Goal: Task Accomplishment & Management: Complete application form

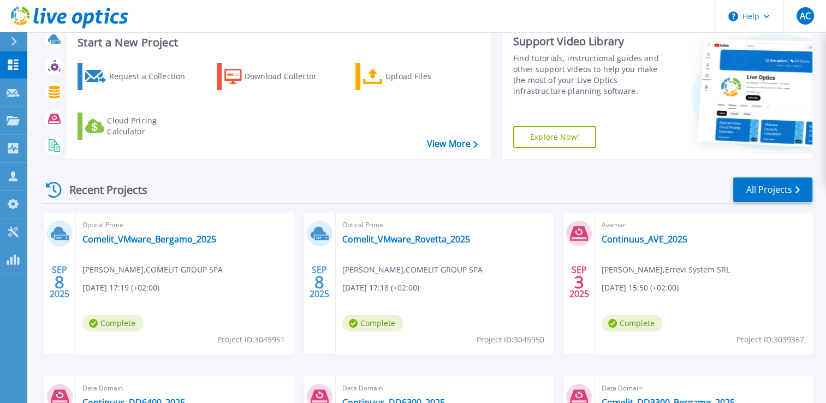
scroll to position [164, 0]
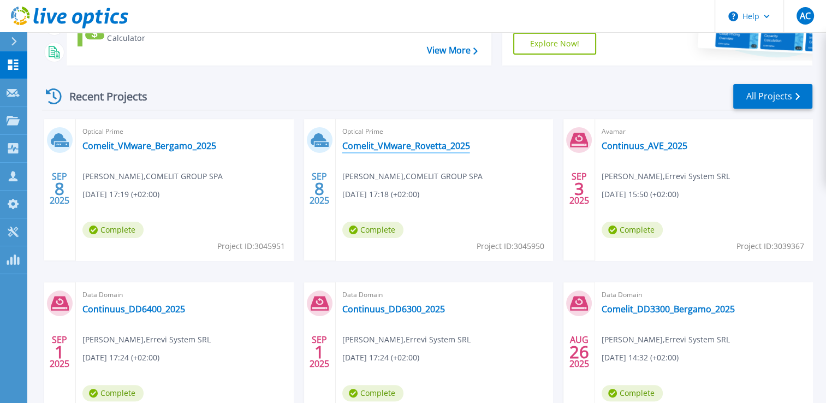
click at [428, 144] on link "Comelit_VMware_Rovetta_2025" at bounding box center [406, 145] width 128 height 11
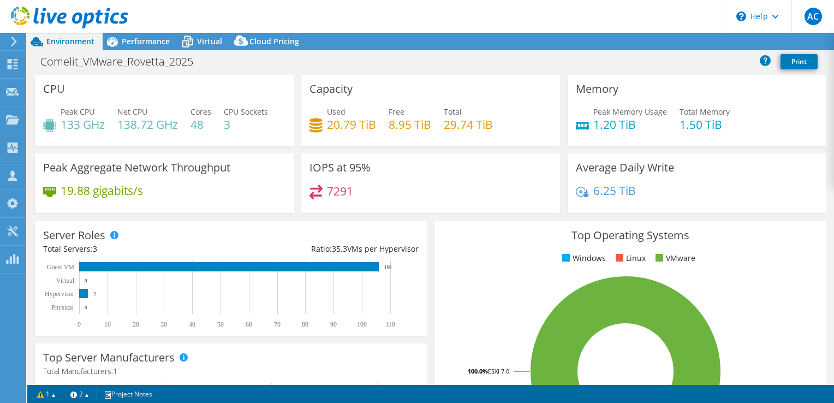
select select "EUFrankfurt"
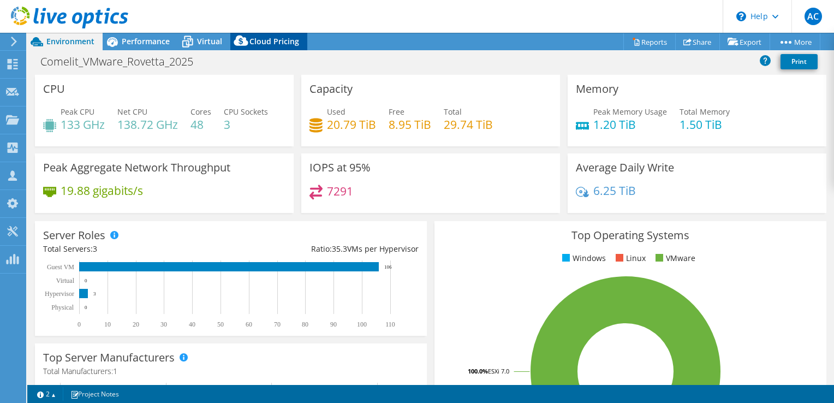
click at [273, 45] on span "Cloud Pricing" at bounding box center [274, 41] width 50 height 10
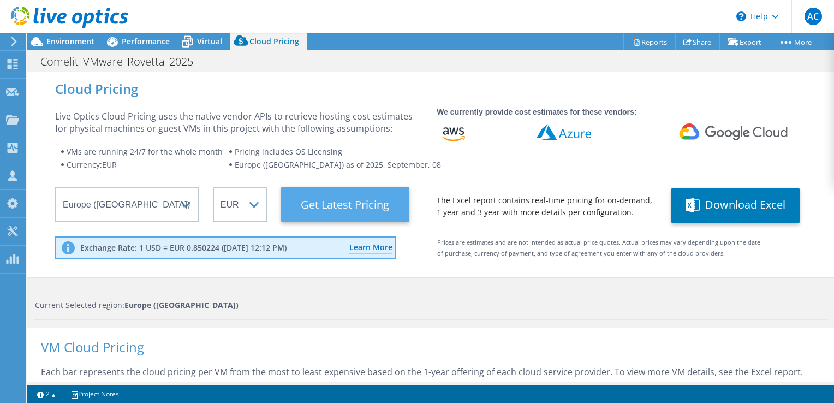
click at [324, 212] on Latest "Get Latest Pricing" at bounding box center [345, 204] width 128 height 35
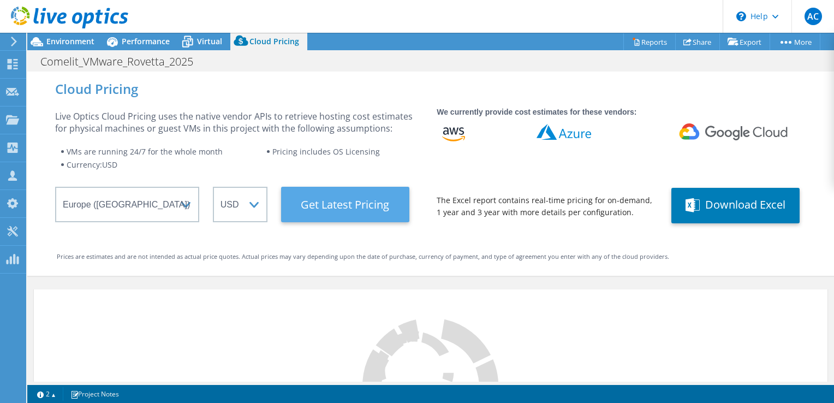
select select "EUR"
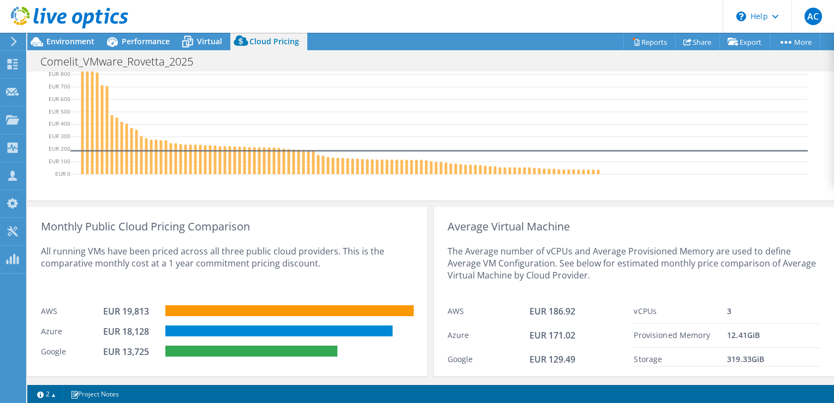
scroll to position [434, 0]
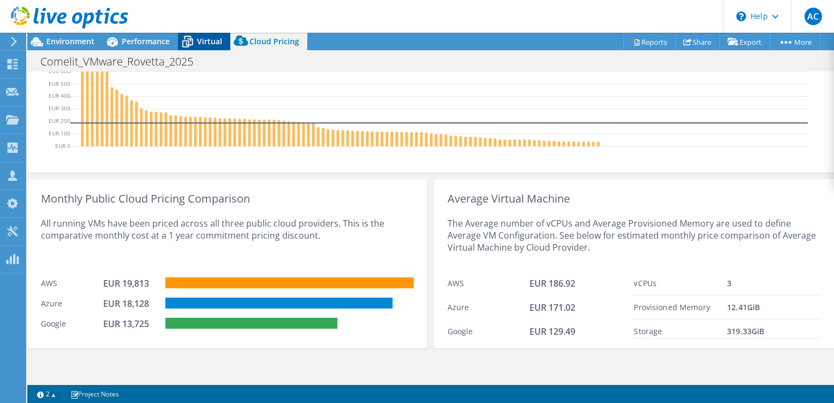
click at [221, 45] on span "Virtual" at bounding box center [209, 41] width 25 height 10
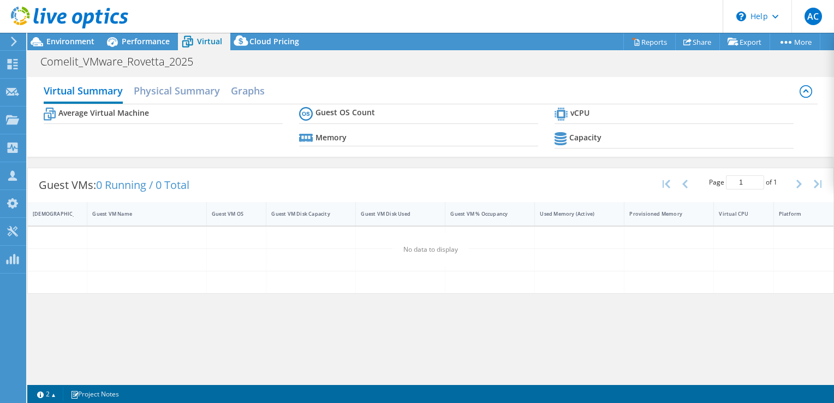
scroll to position [0, 0]
click at [168, 92] on h2 "Physical Summary" at bounding box center [177, 92] width 86 height 24
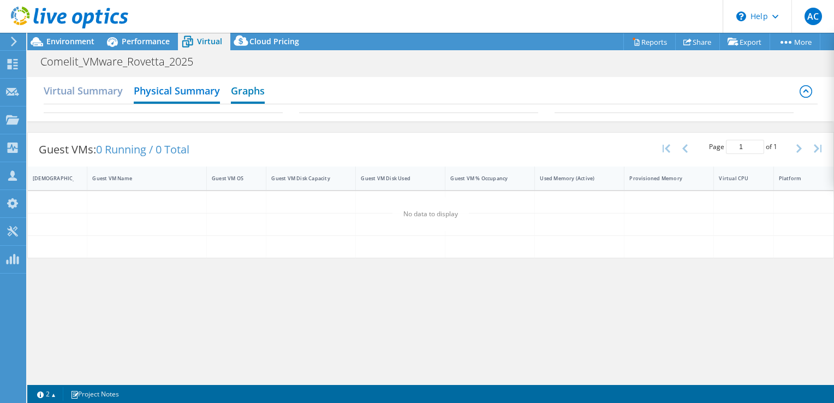
click at [242, 97] on h2 "Graphs" at bounding box center [248, 92] width 34 height 24
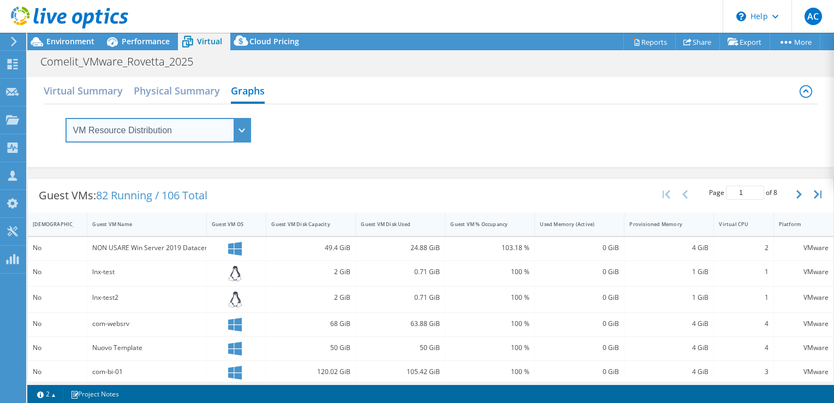
click at [216, 136] on select "VM Resource Distribution Provisioning Contrast Over Provisioning" at bounding box center [158, 130] width 186 height 25
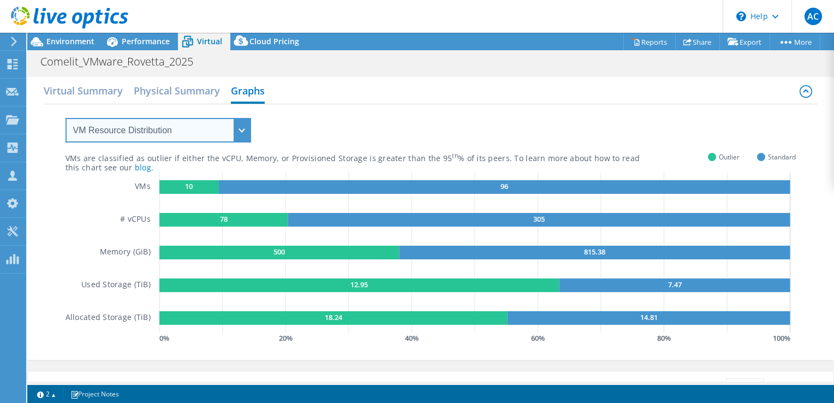
select select "Over Provisioning"
click at [65, 118] on select "VM Resource Distribution Provisioning Contrast Over Provisioning" at bounding box center [158, 130] width 186 height 25
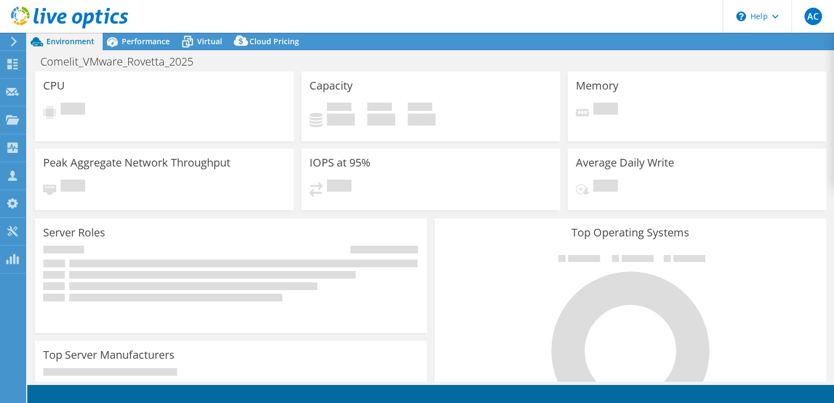
select select
select select "USD"
select select "EUFrankfurt"
select select "EUR"
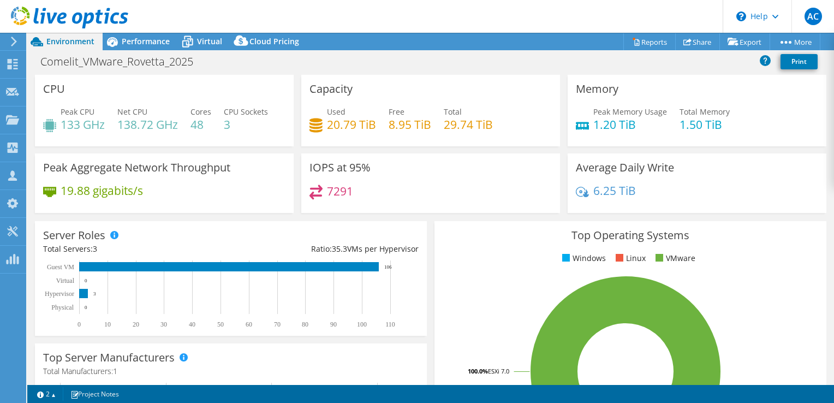
click at [416, 394] on div "1 1 2 Project Notes" at bounding box center [231, 394] width 399 height 14
click at [146, 40] on span "Performance" at bounding box center [146, 41] width 48 height 10
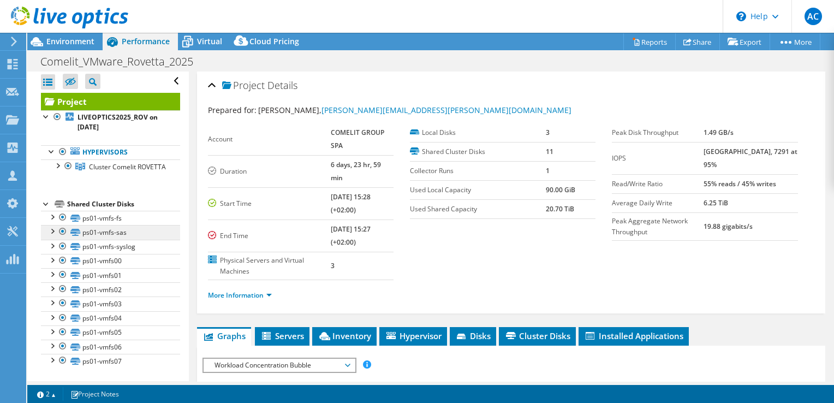
scroll to position [9, 0]
click at [51, 264] on div at bounding box center [51, 259] width 11 height 11
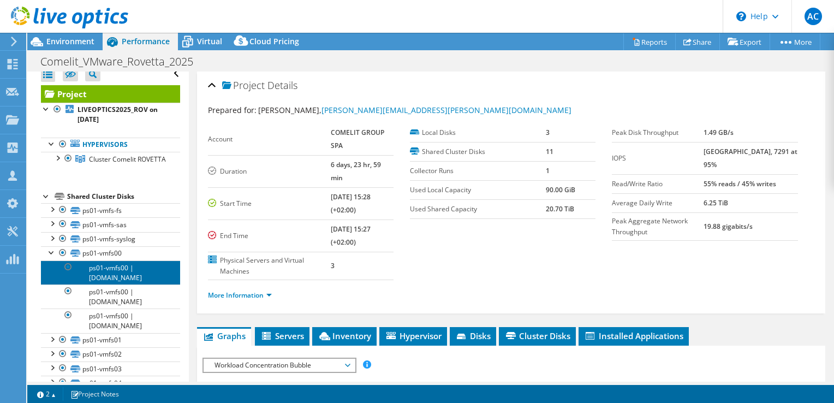
click at [115, 281] on link "ps01-vmfs00 | com-esx-08.comelit.it" at bounding box center [110, 272] width 139 height 24
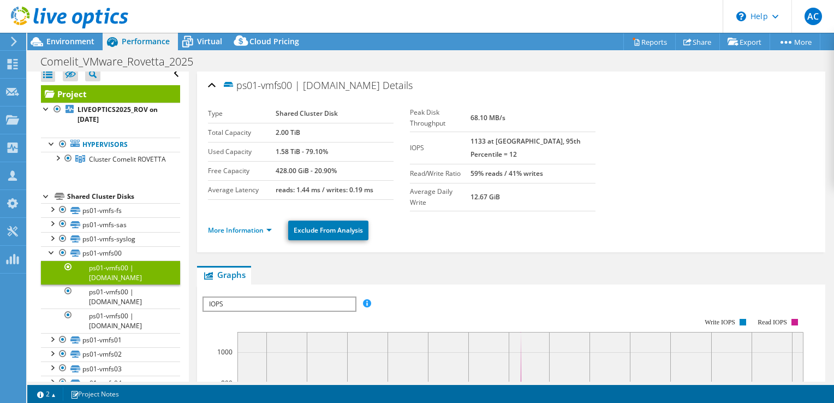
scroll to position [164, 0]
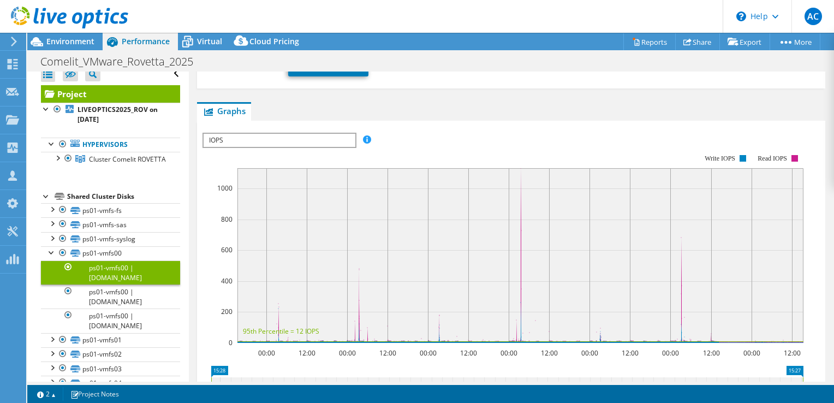
click at [316, 134] on span "IOPS" at bounding box center [279, 140] width 151 height 13
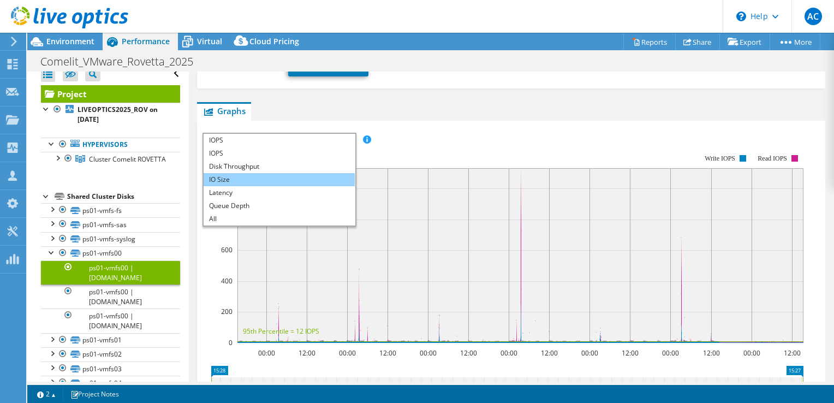
click at [228, 173] on li "IO Size" at bounding box center [279, 179] width 151 height 13
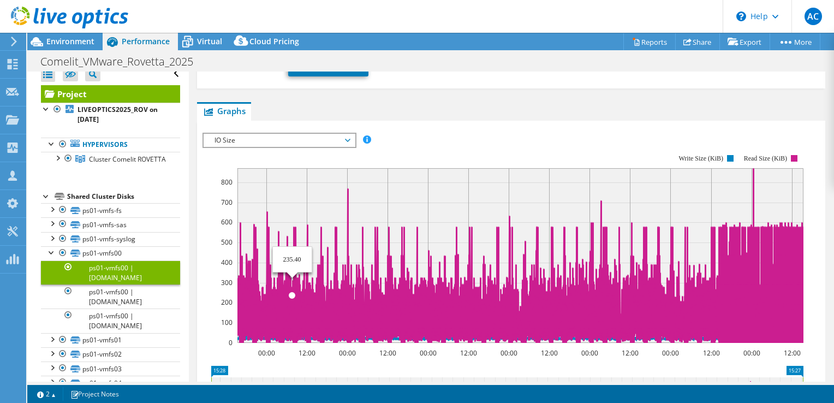
click at [266, 134] on span "IO Size" at bounding box center [279, 140] width 140 height 13
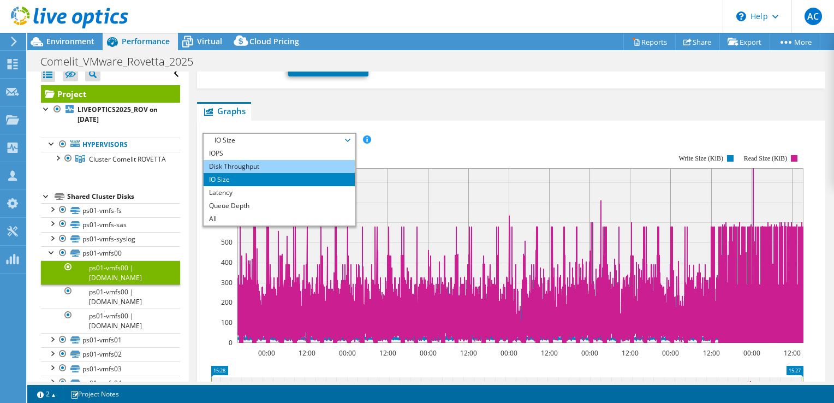
scroll to position [0, 0]
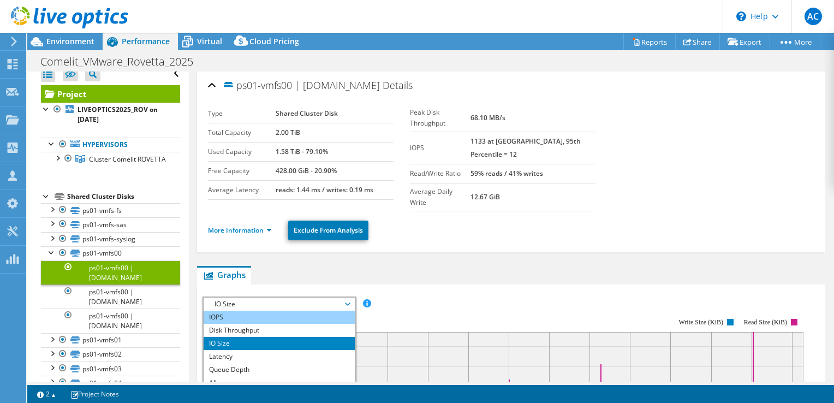
click at [259, 311] on li "IOPS" at bounding box center [279, 317] width 151 height 13
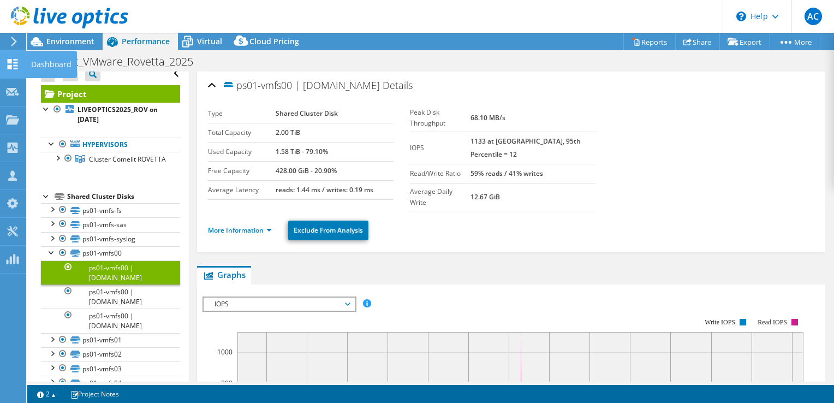
click at [13, 69] on div at bounding box center [12, 65] width 13 height 12
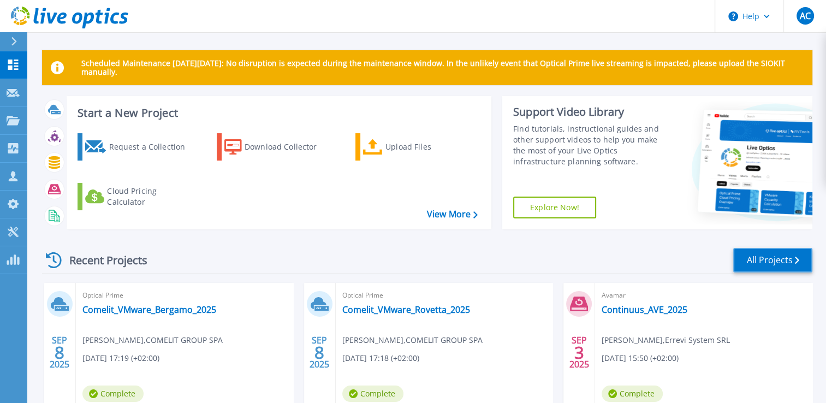
click at [770, 266] on link "All Projects" at bounding box center [772, 260] width 79 height 25
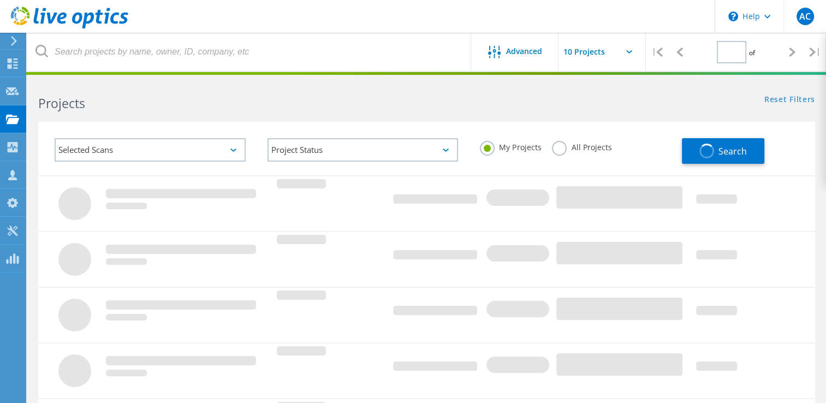
type input "1"
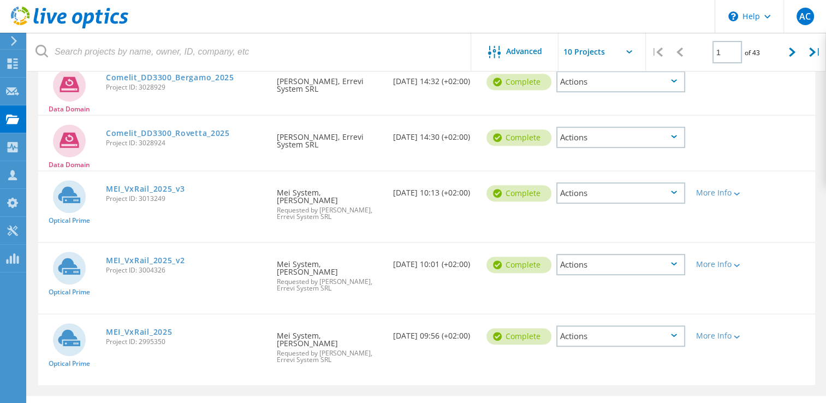
scroll to position [15, 0]
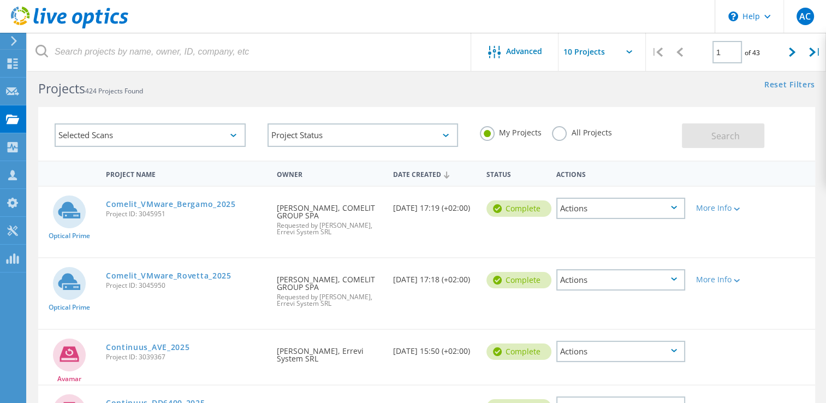
click at [607, 53] on input "text" at bounding box center [612, 52] width 109 height 38
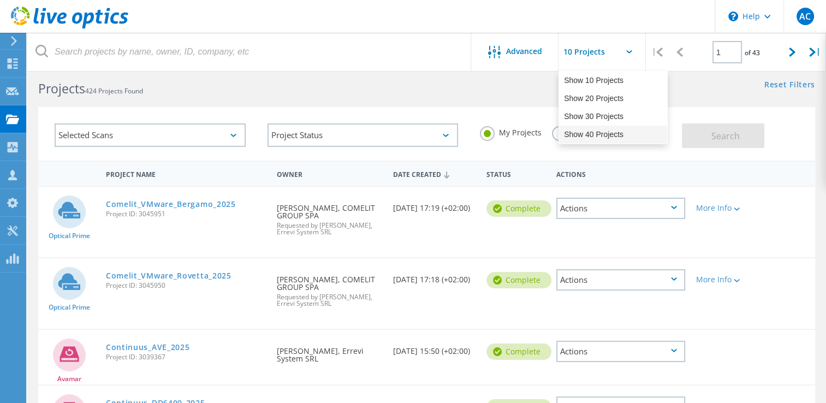
click at [587, 133] on div "Show 40 Projects" at bounding box center [613, 135] width 108 height 18
type input "Show 40 Projects"
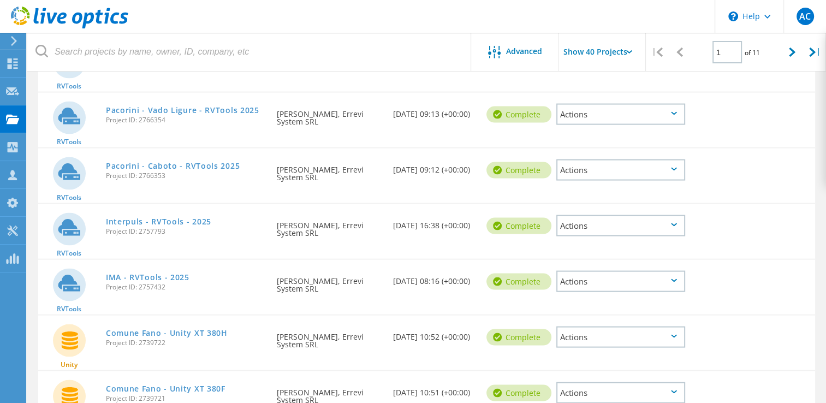
scroll to position [2218, 0]
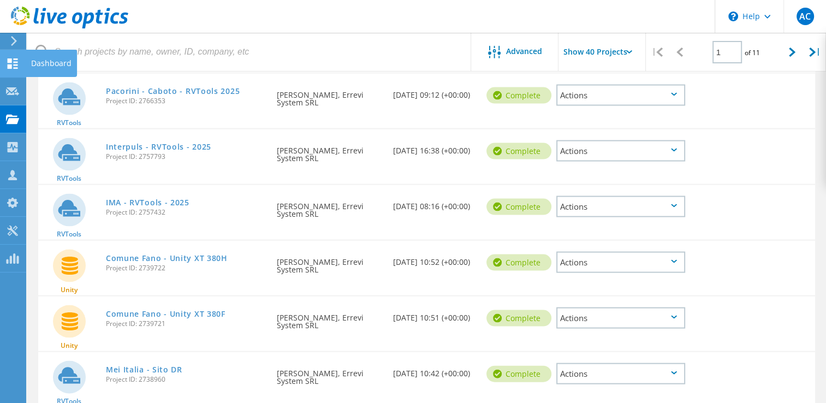
click at [10, 70] on div at bounding box center [12, 65] width 13 height 12
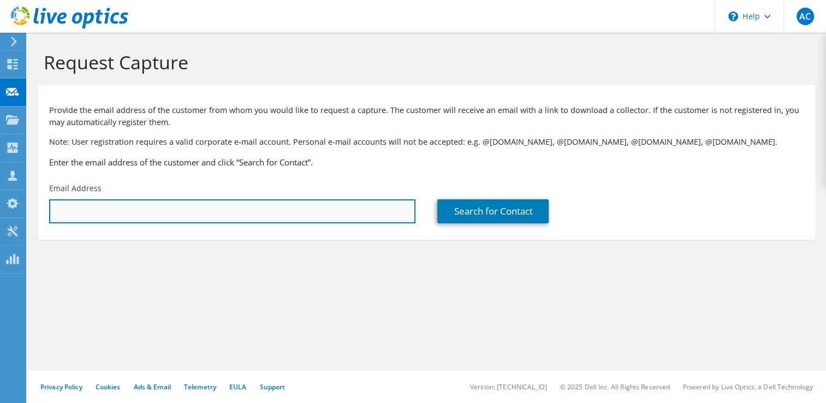
click at [117, 213] on input "text" at bounding box center [232, 211] width 366 height 24
click at [312, 211] on input "text" at bounding box center [232, 211] width 366 height 24
drag, startPoint x: 301, startPoint y: 206, endPoint x: 370, endPoint y: 223, distance: 70.3
click at [301, 206] on input "text" at bounding box center [232, 211] width 366 height 24
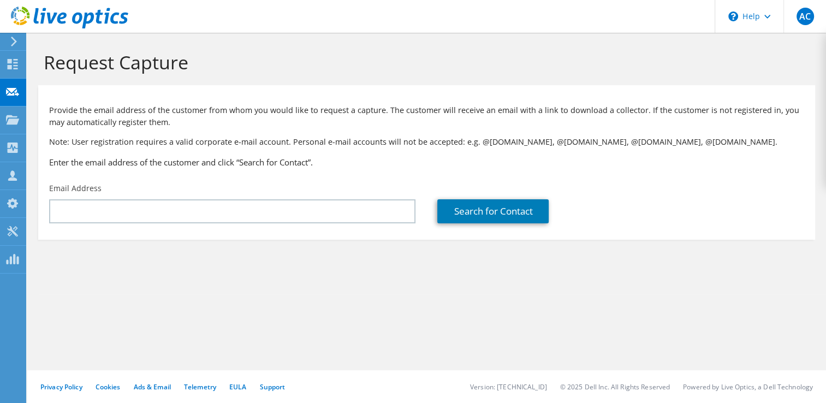
click at [468, 283] on section "Request Capture Provide the email address of the customer from whom you would l…" at bounding box center [426, 163] width 799 height 261
click at [231, 196] on div "Email Address" at bounding box center [232, 202] width 388 height 51
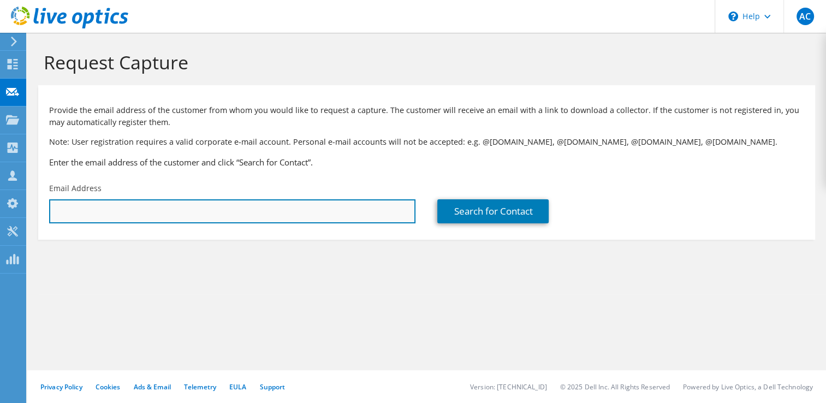
click at [231, 202] on input "text" at bounding box center [232, 211] width 366 height 24
paste input "[PERSON_NAME][EMAIL_ADDRESS][DOMAIN_NAME]"
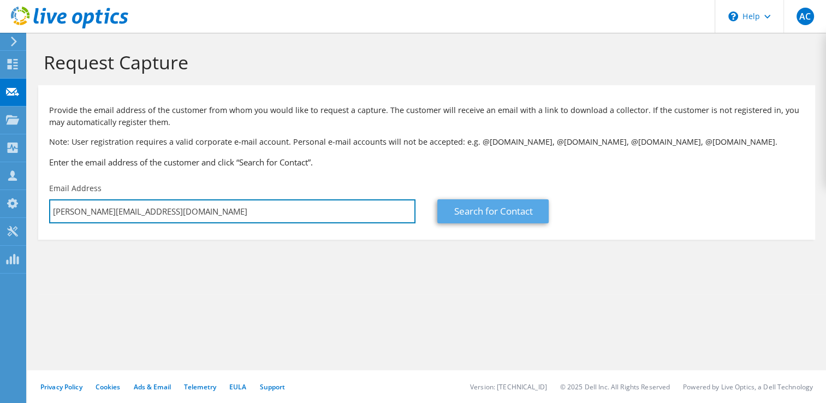
type input "[PERSON_NAME][EMAIL_ADDRESS][DOMAIN_NAME]"
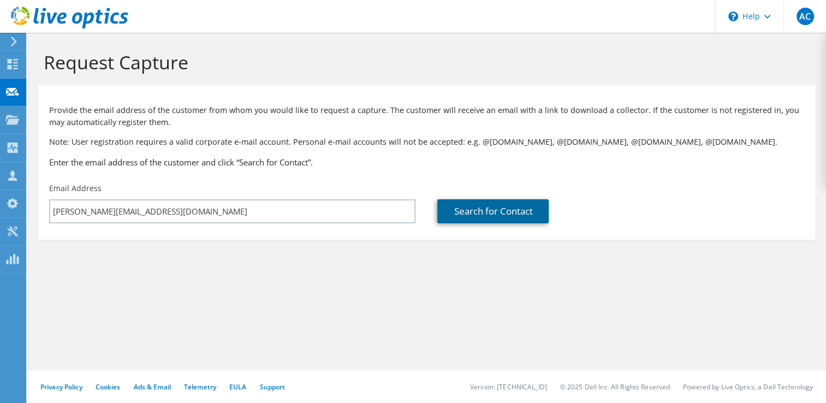
click at [482, 215] on link "Search for Contact" at bounding box center [492, 211] width 111 height 24
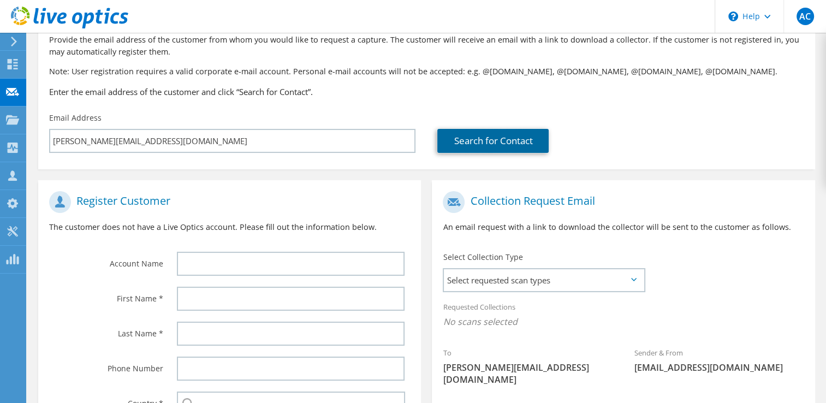
scroll to position [164, 0]
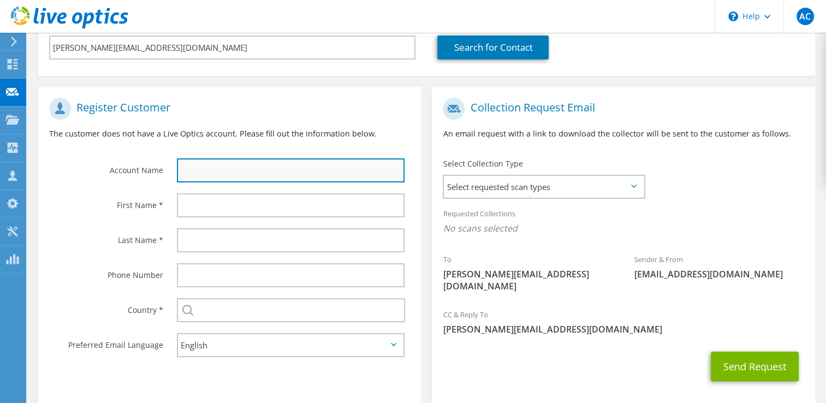
click at [263, 170] on input "text" at bounding box center [291, 170] width 228 height 24
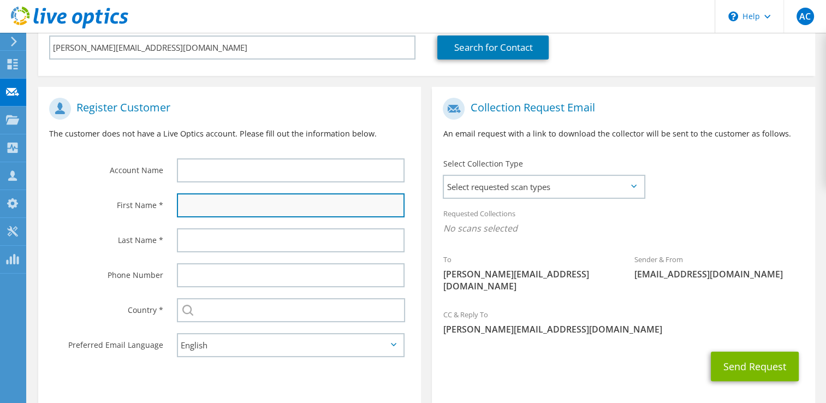
click at [186, 204] on input "text" at bounding box center [291, 205] width 228 height 24
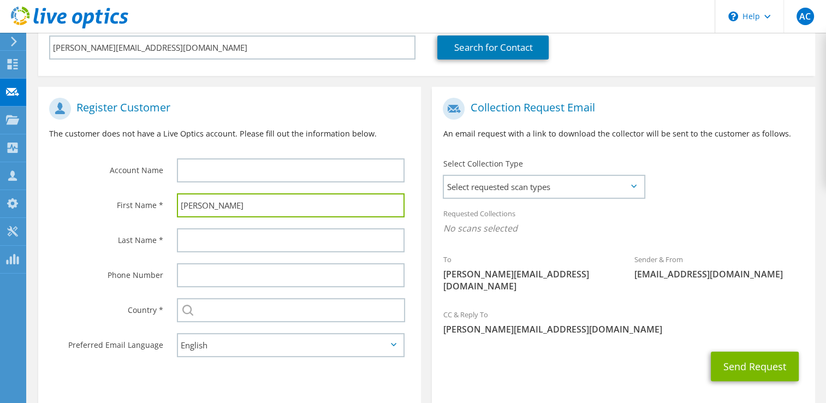
type input "[PERSON_NAME]"
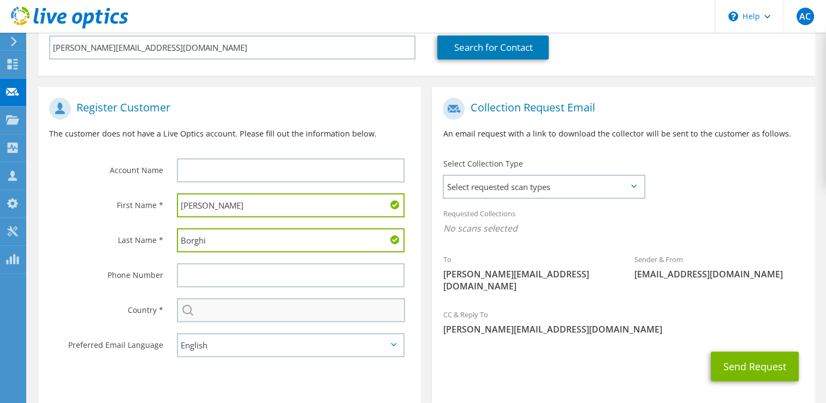
type input "Borghi"
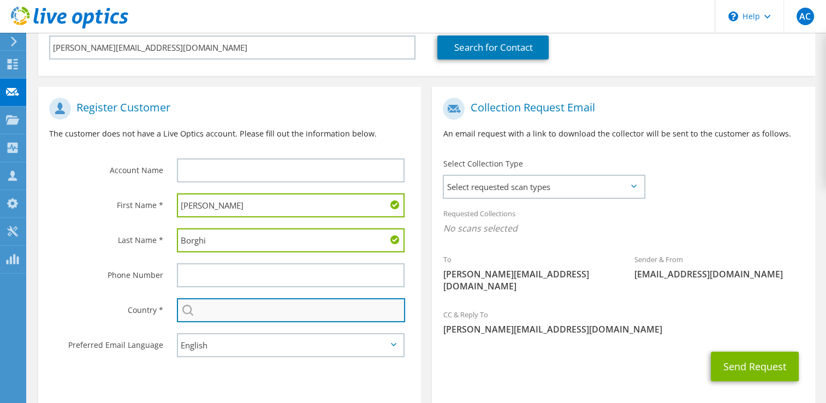
click at [202, 302] on input "text" at bounding box center [291, 310] width 229 height 24
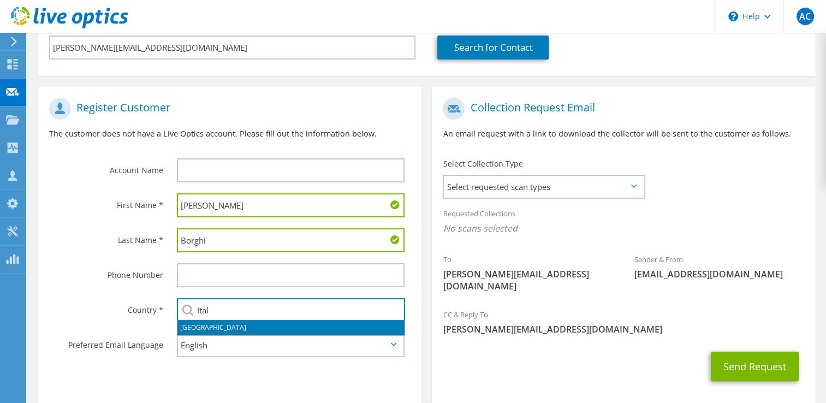
click at [187, 330] on li "[GEOGRAPHIC_DATA]" at bounding box center [290, 327] width 227 height 15
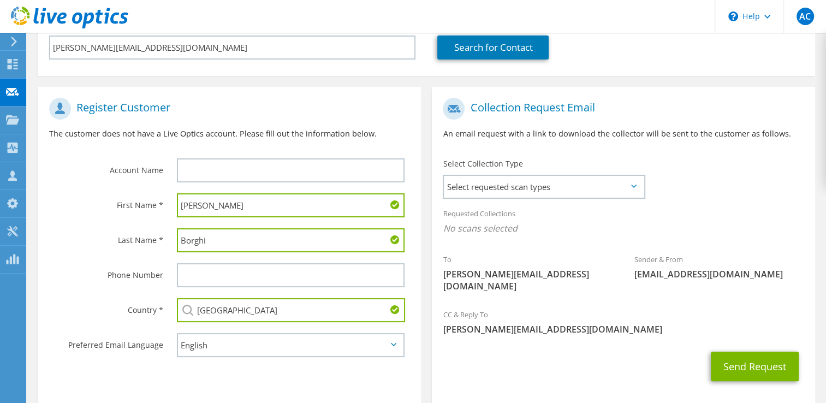
type input "[GEOGRAPHIC_DATA]"
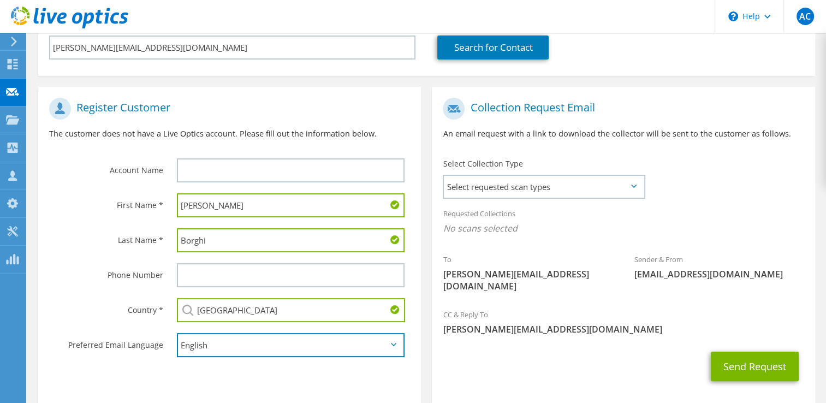
click at [226, 339] on select "English Deutsch Español Français Italiano Polski Português Русский 한국어 中文 日本語" at bounding box center [291, 345] width 228 height 24
select select "it-IT"
click at [177, 333] on select "English Deutsch Español Français Italiano Polski Português Русский 한국어 中文 日本語" at bounding box center [291, 345] width 228 height 24
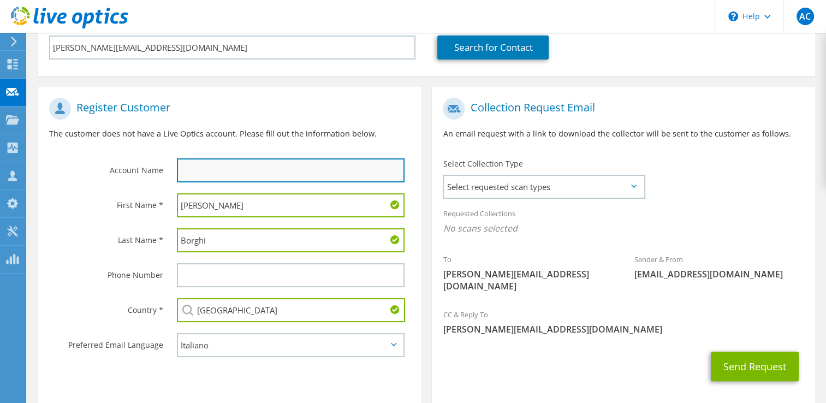
click at [260, 170] on input "text" at bounding box center [291, 170] width 228 height 24
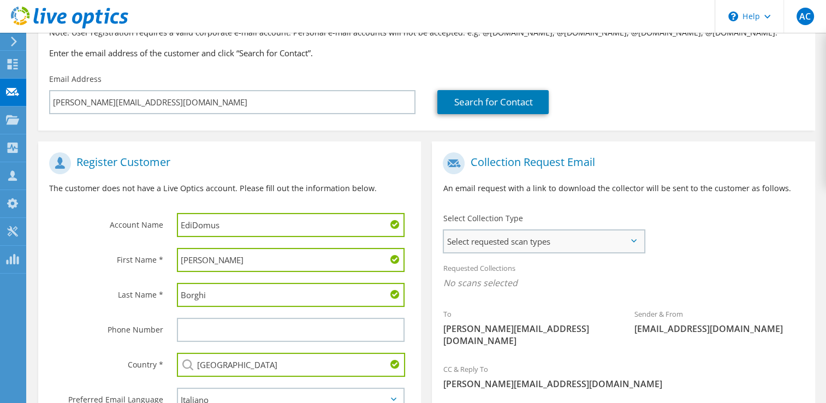
type input "EdiDomus"
click at [511, 237] on span "Select requested scan types" at bounding box center [543, 241] width 199 height 22
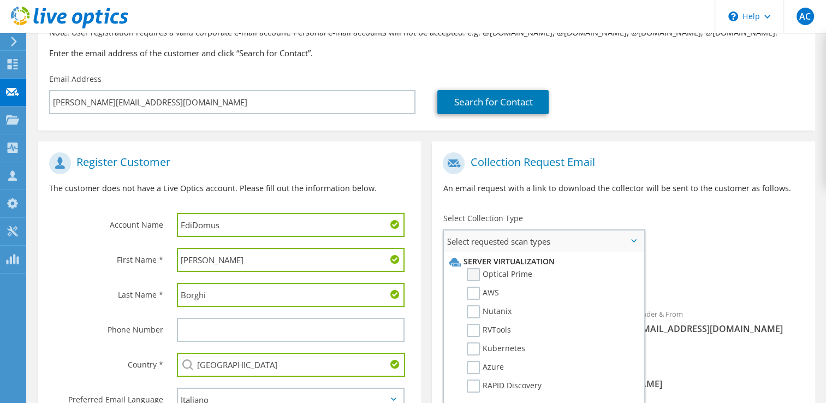
click at [497, 275] on label "Optical Prime" at bounding box center [499, 274] width 65 height 13
click at [0, 0] on input "Optical Prime" at bounding box center [0, 0] width 0 height 0
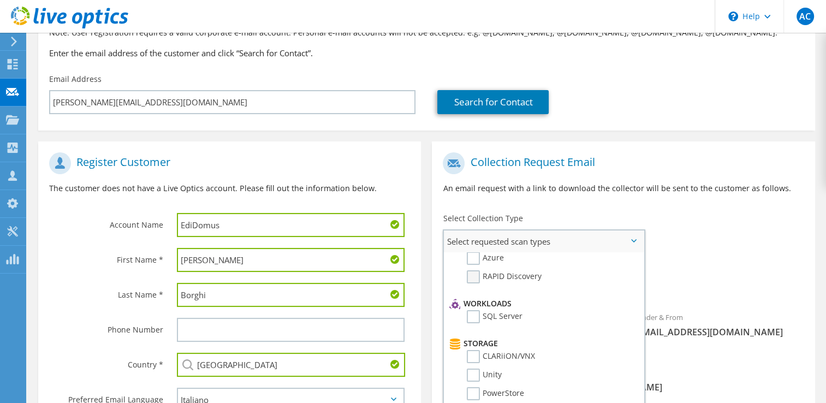
scroll to position [0, 0]
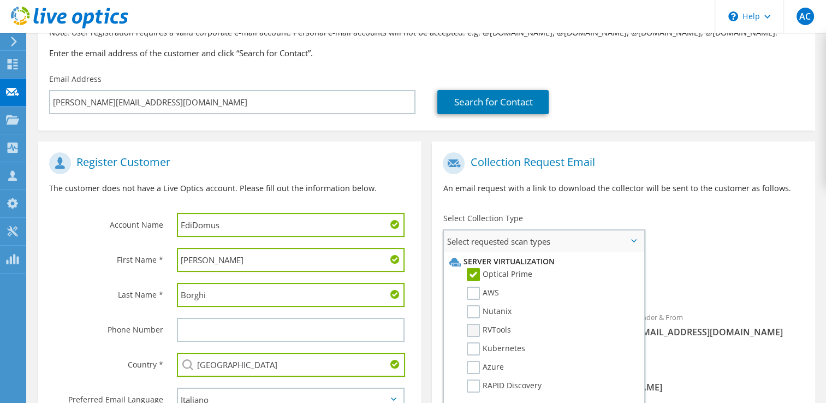
click at [501, 329] on label "RVTools" at bounding box center [489, 330] width 44 height 13
click at [0, 0] on input "RVTools" at bounding box center [0, 0] width 0 height 0
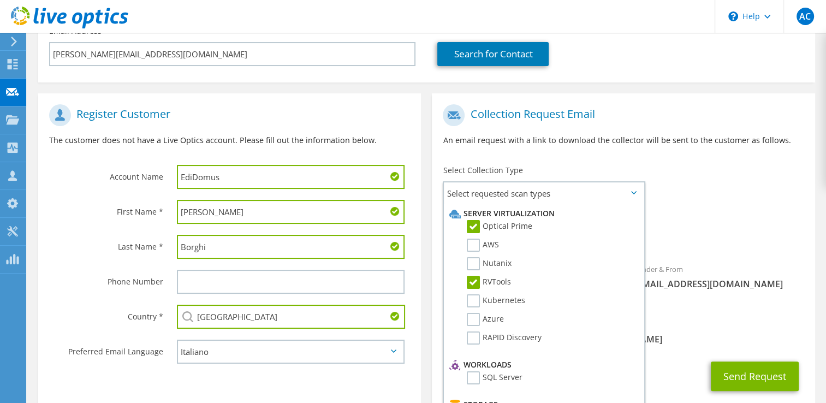
scroll to position [210, 0]
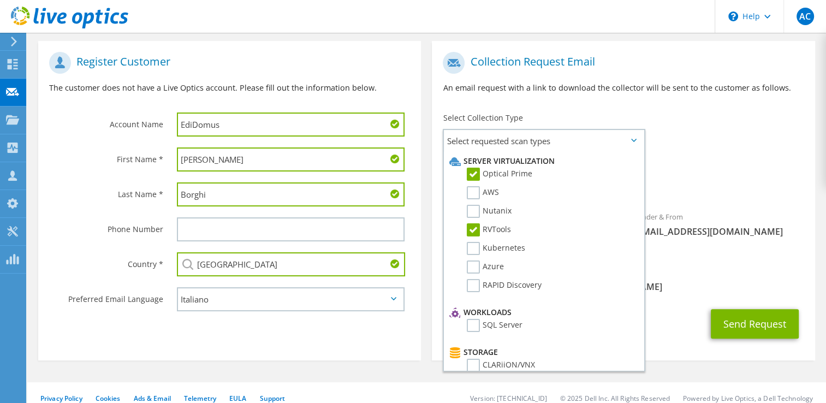
click at [710, 183] on span "Optical Prime RVTools" at bounding box center [623, 185] width 361 height 18
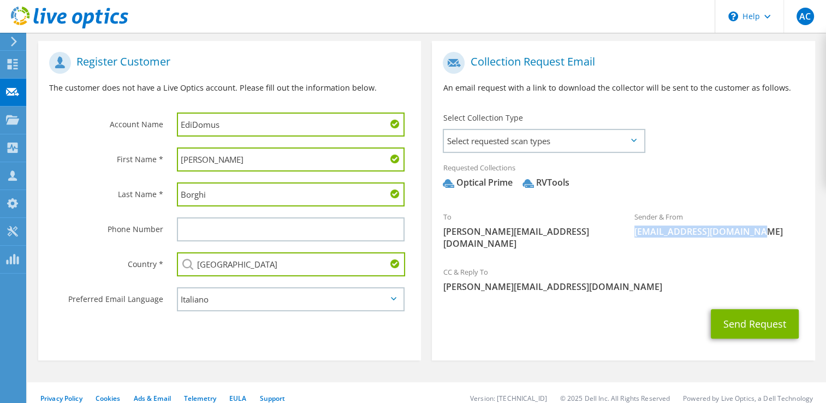
drag, startPoint x: 634, startPoint y: 233, endPoint x: 769, endPoint y: 240, distance: 135.0
click at [769, 240] on div "Sender & From liveoptics@liveoptics.com" at bounding box center [719, 224] width 192 height 38
drag, startPoint x: 439, startPoint y: 278, endPoint x: 552, endPoint y: 279, distance: 112.4
click at [552, 279] on div "CC & Reply To a.calegari@errevi.com" at bounding box center [623, 279] width 383 height 38
drag, startPoint x: 441, startPoint y: 233, endPoint x: 580, endPoint y: 235, distance: 138.7
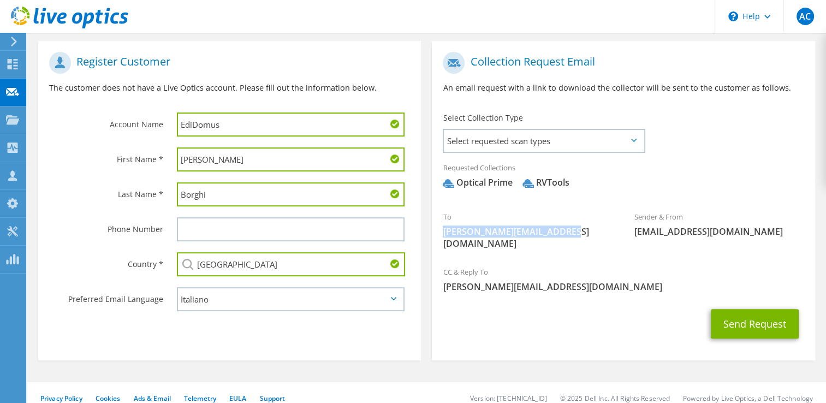
click at [580, 235] on div "To daniele.borghi@edidomus.it" at bounding box center [528, 230] width 192 height 50
drag, startPoint x: 580, startPoint y: 235, endPoint x: 635, endPoint y: 285, distance: 75.0
click at [633, 281] on div "CC & Reply To a.calegari@errevi.com" at bounding box center [623, 279] width 383 height 38
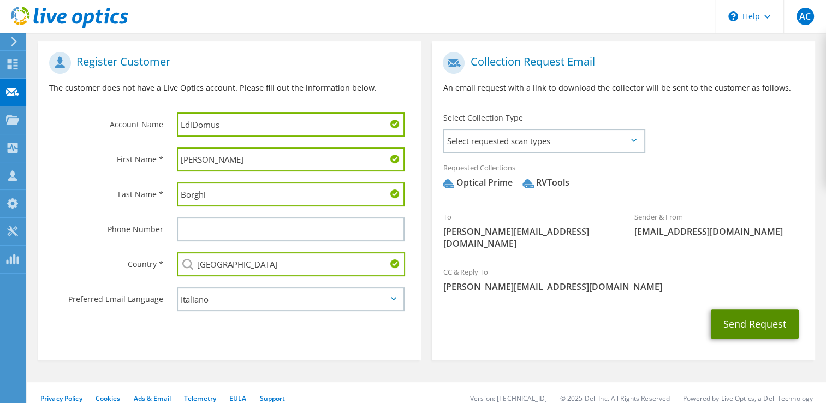
click at [729, 317] on button "Send Request" at bounding box center [755, 323] width 88 height 29
